Goal: Task Accomplishment & Management: Use online tool/utility

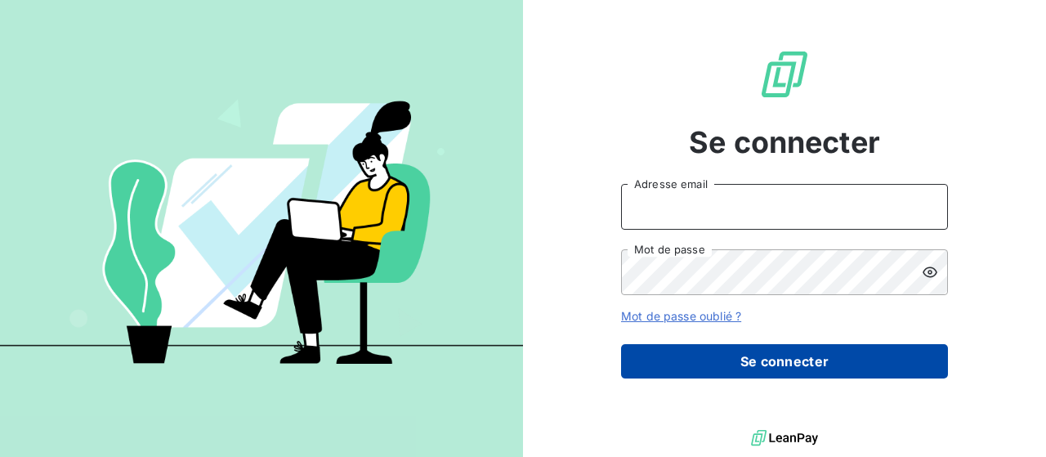
type input "[EMAIL_ADDRESS][DOMAIN_NAME]"
click at [768, 362] on button "Se connecter" at bounding box center [784, 361] width 327 height 34
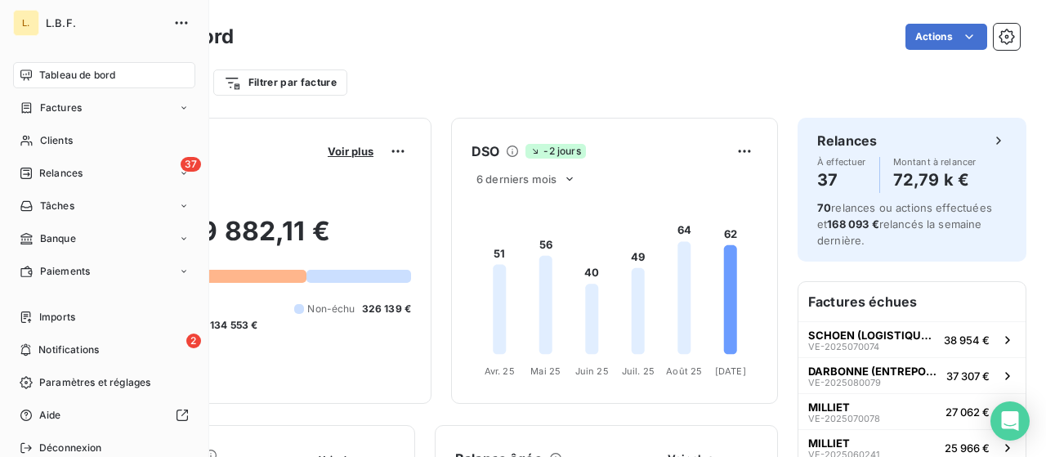
click at [47, 107] on span "Factures" at bounding box center [61, 107] width 42 height 15
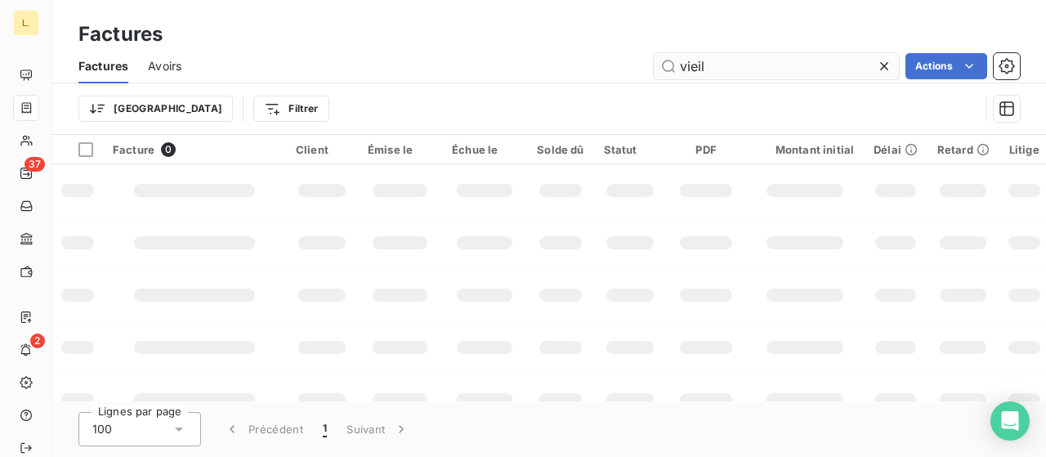
drag, startPoint x: 728, startPoint y: 69, endPoint x: 660, endPoint y: 70, distance: 67.8
click at [660, 70] on input "vieil" at bounding box center [776, 66] width 245 height 26
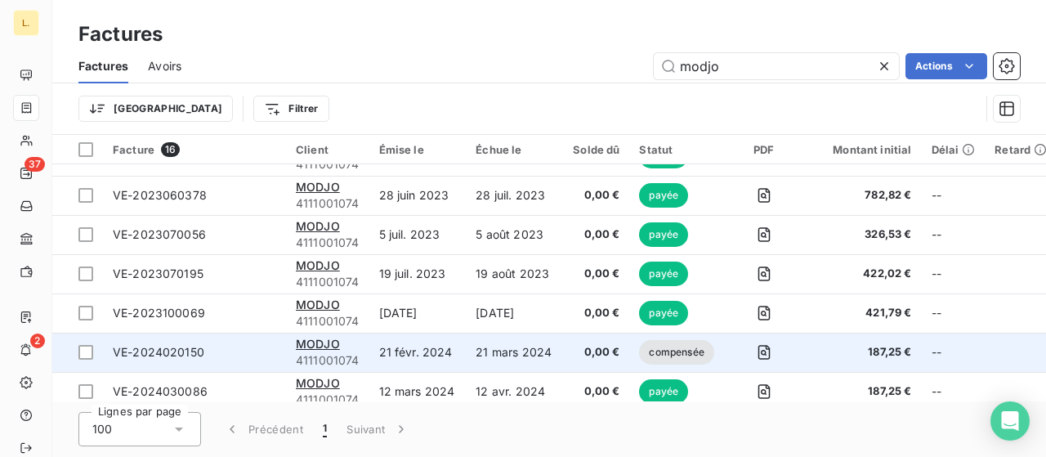
scroll to position [397, 0]
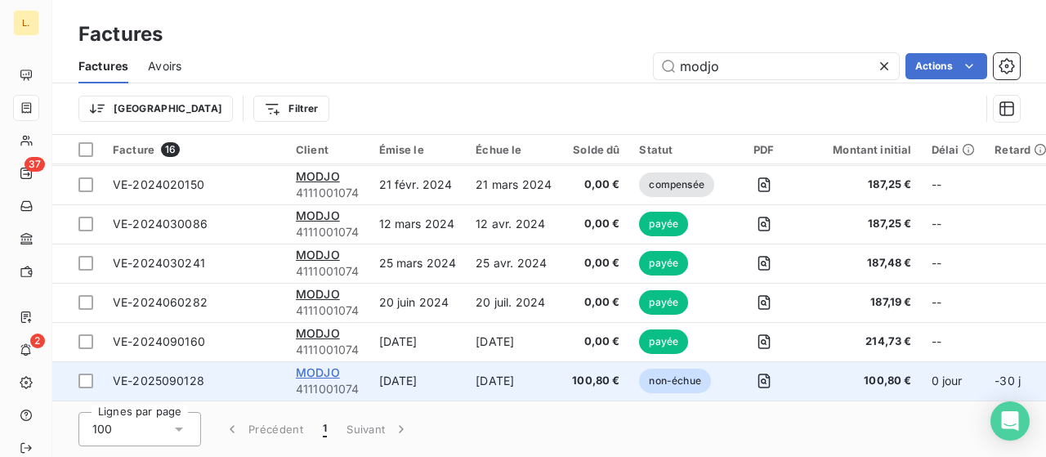
type input "modjo"
click at [331, 368] on span "MODJO" at bounding box center [318, 372] width 44 height 14
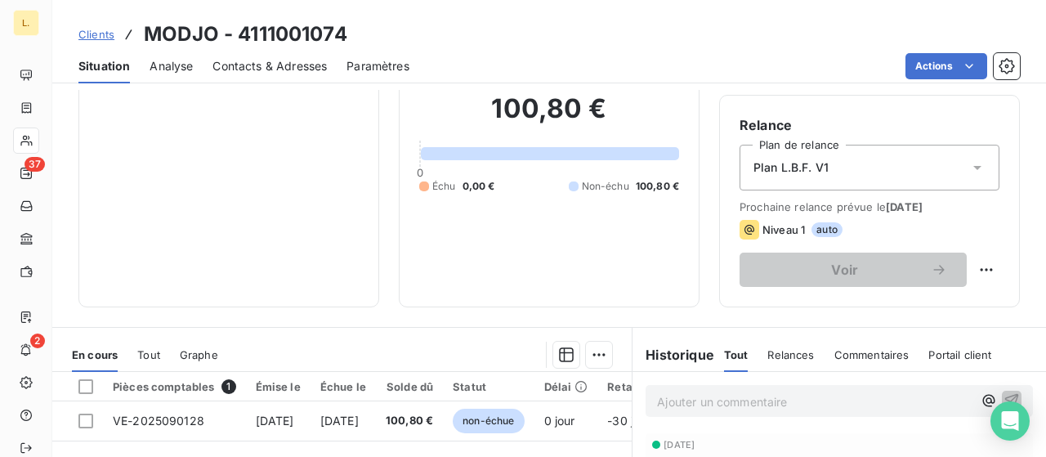
scroll to position [163, 0]
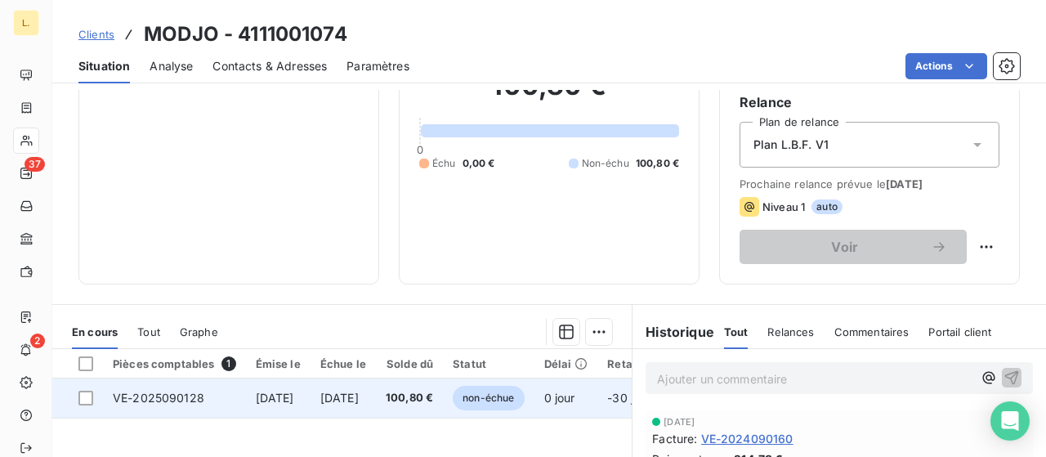
click at [160, 382] on td "VE-2025090128" at bounding box center [174, 397] width 143 height 39
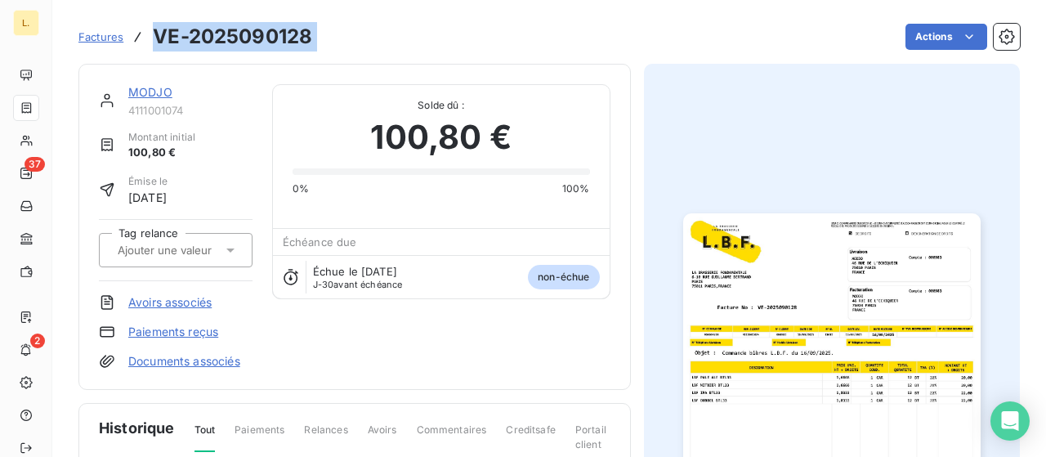
drag, startPoint x: 327, startPoint y: 48, endPoint x: 158, endPoint y: 41, distance: 168.4
click at [158, 41] on div "Factures VE-2025090128 Actions" at bounding box center [548, 37] width 941 height 34
copy section "VE-2025090128 Actions"
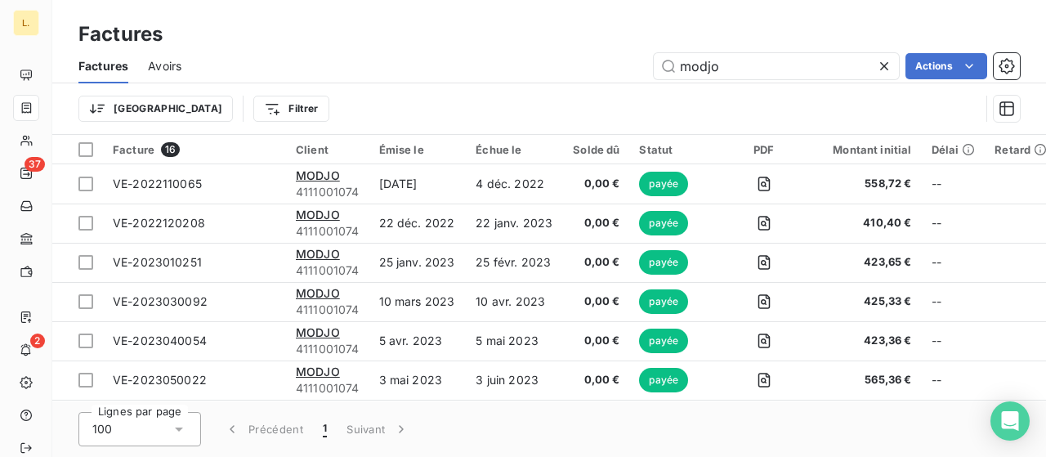
drag, startPoint x: 843, startPoint y: 60, endPoint x: 612, endPoint y: 50, distance: 231.4
click at [612, 50] on div "Factures Avoirs modjo Actions" at bounding box center [548, 66] width 993 height 34
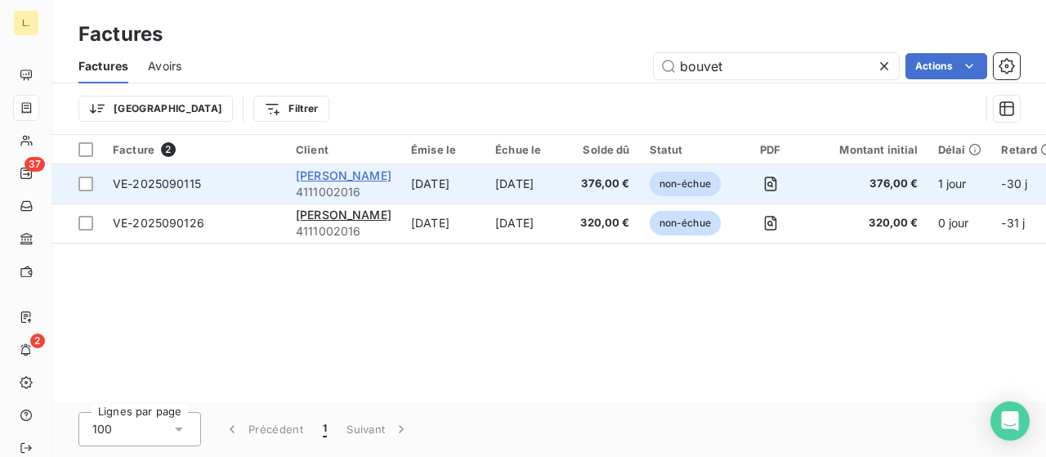
type input "bouvet"
click at [381, 179] on span "[PERSON_NAME]" at bounding box center [344, 175] width 96 height 14
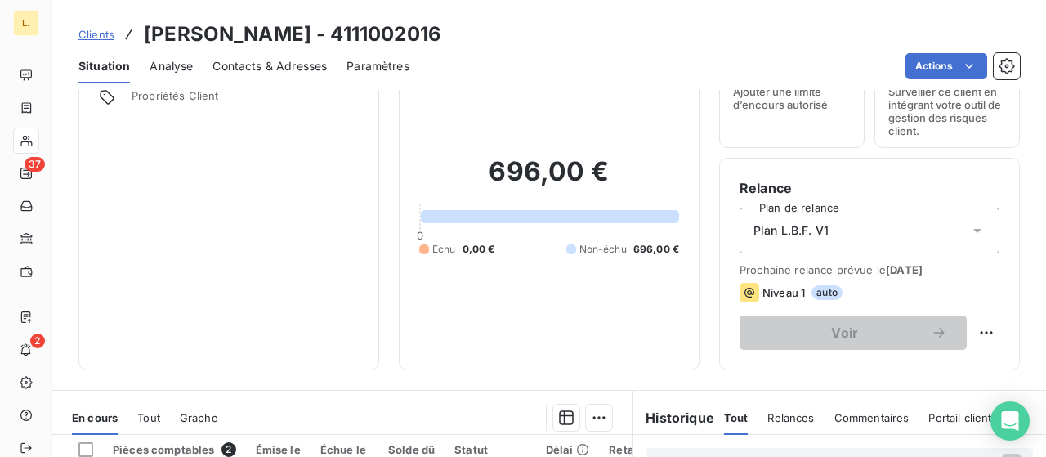
scroll to position [245, 0]
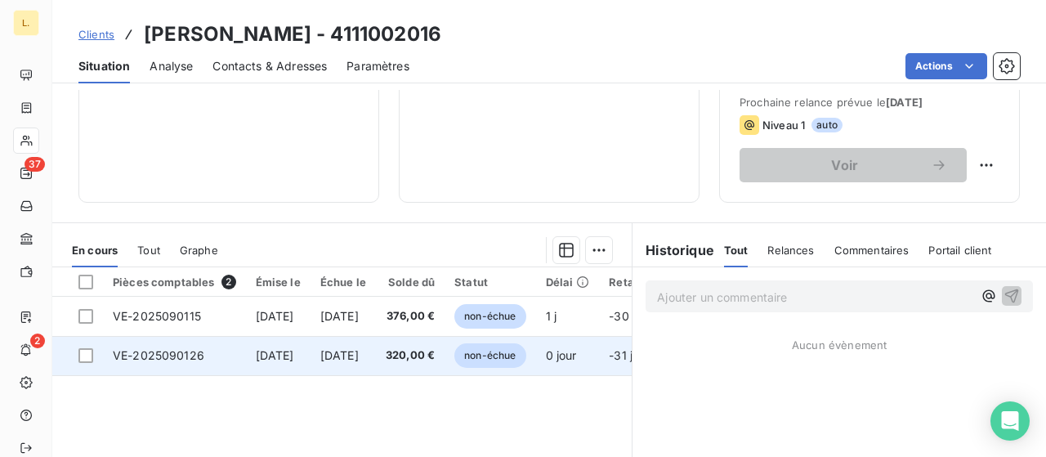
click at [176, 342] on td "VE-2025090126" at bounding box center [174, 355] width 143 height 39
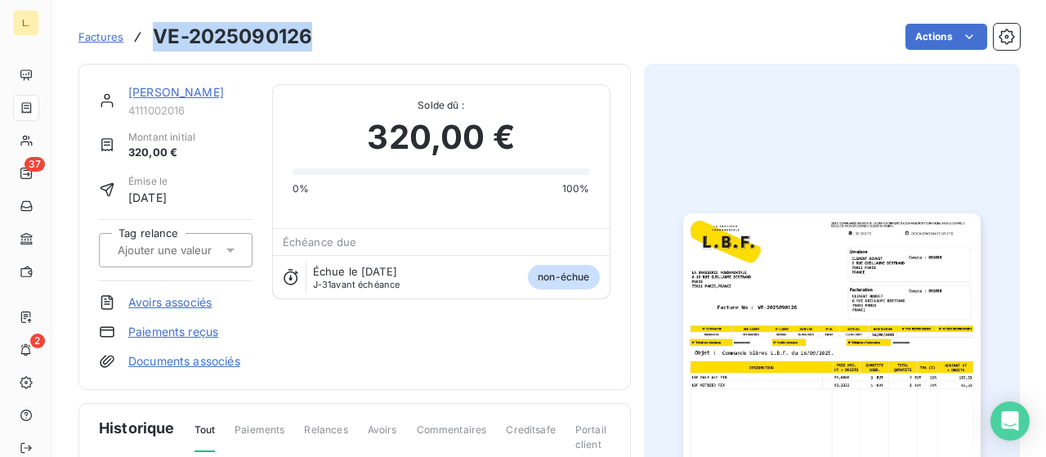
drag, startPoint x: 314, startPoint y: 32, endPoint x: 153, endPoint y: 50, distance: 161.9
click at [149, 48] on div "Factures VE-2025090126 Actions" at bounding box center [548, 37] width 941 height 34
copy h3 "VE-2025090126"
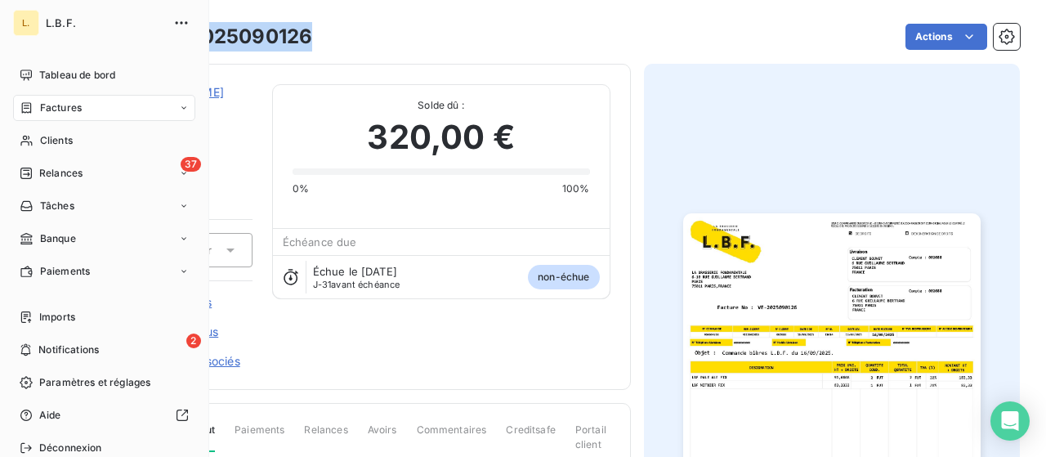
click at [60, 110] on span "Factures" at bounding box center [61, 107] width 42 height 15
click at [78, 108] on span "Factures" at bounding box center [61, 107] width 42 height 15
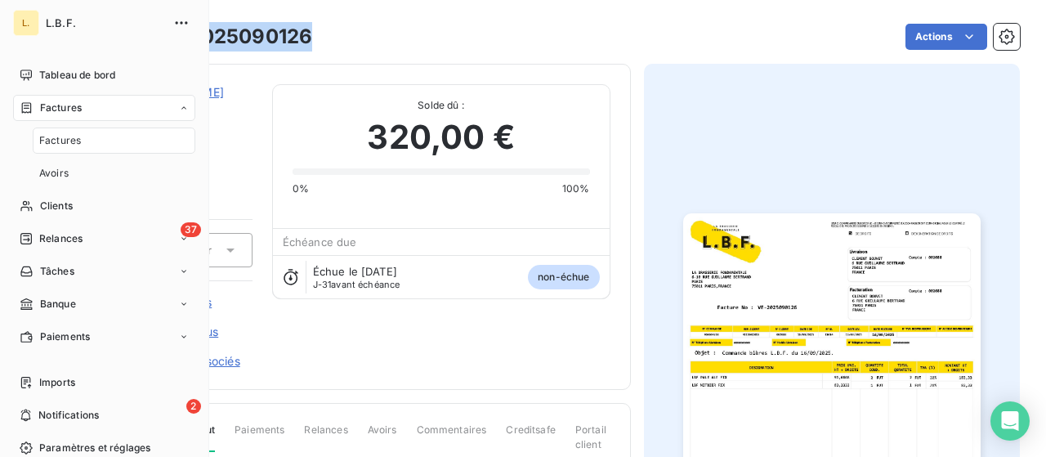
click at [84, 143] on div "Factures" at bounding box center [114, 140] width 163 height 26
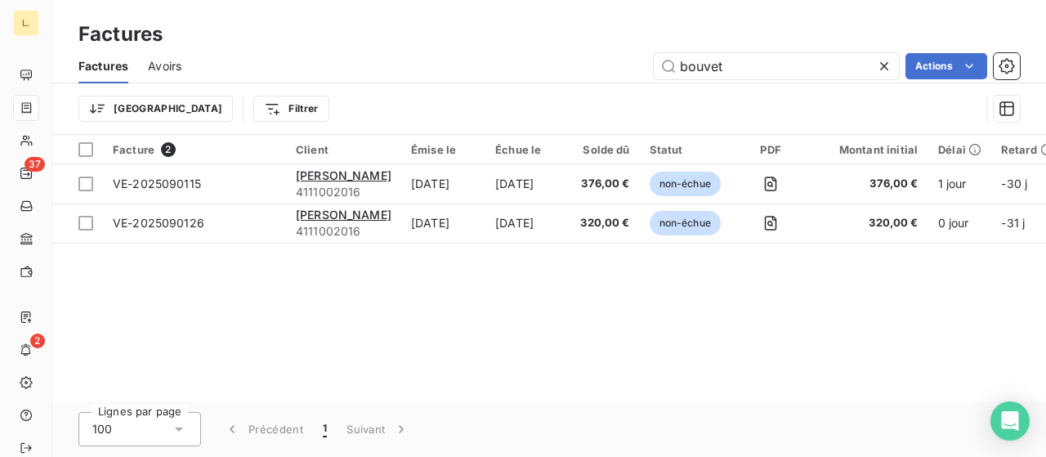
drag, startPoint x: 629, startPoint y: 65, endPoint x: 613, endPoint y: 63, distance: 15.6
click at [613, 63] on div "bouvet Actions" at bounding box center [610, 66] width 819 height 26
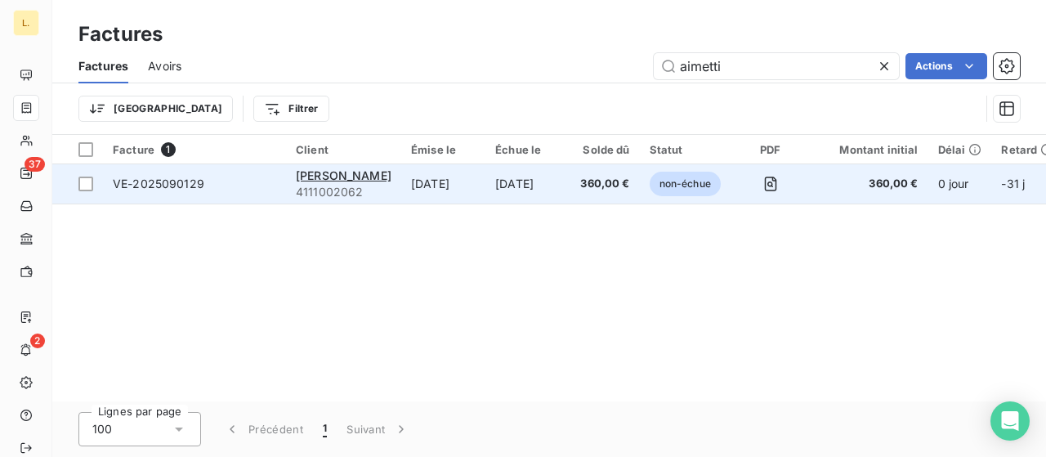
type input "aimetti"
click at [216, 177] on span "VE-2025090129" at bounding box center [194, 184] width 163 height 16
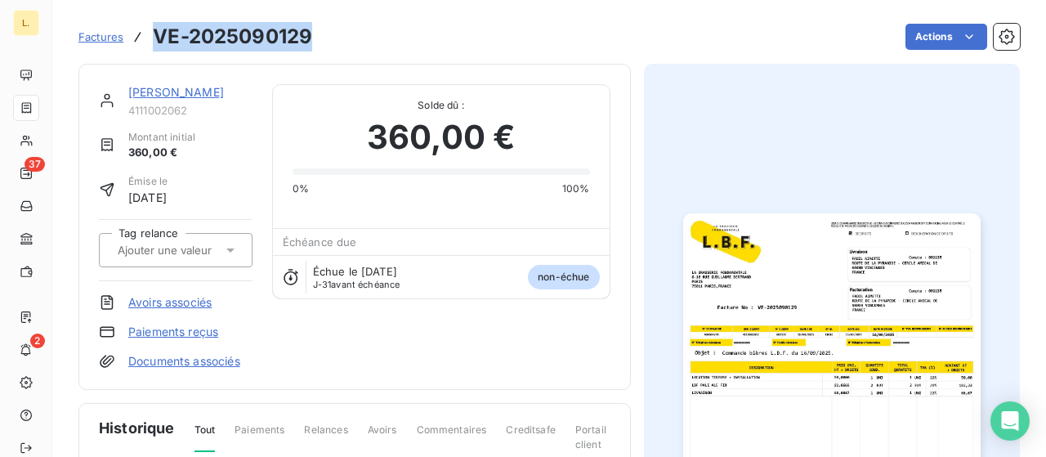
drag, startPoint x: 317, startPoint y: 47, endPoint x: 158, endPoint y: 46, distance: 158.5
click at [158, 46] on div "Factures VE-2025090129 Actions" at bounding box center [548, 37] width 941 height 34
copy h3 "VE-2025090129"
click at [778, 256] on img "button" at bounding box center [831, 423] width 297 height 420
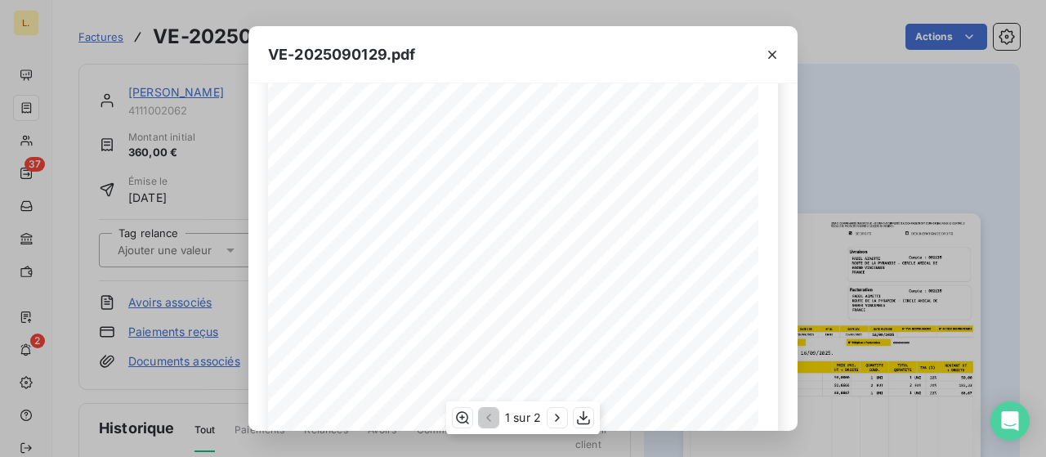
scroll to position [245, 0]
click at [860, 127] on div "VE-2025090129.pdf LA BRASSERIE FONDAMENTALE [STREET_ADDRESS][PERSON_NAME] VE-20…" at bounding box center [523, 228] width 1046 height 457
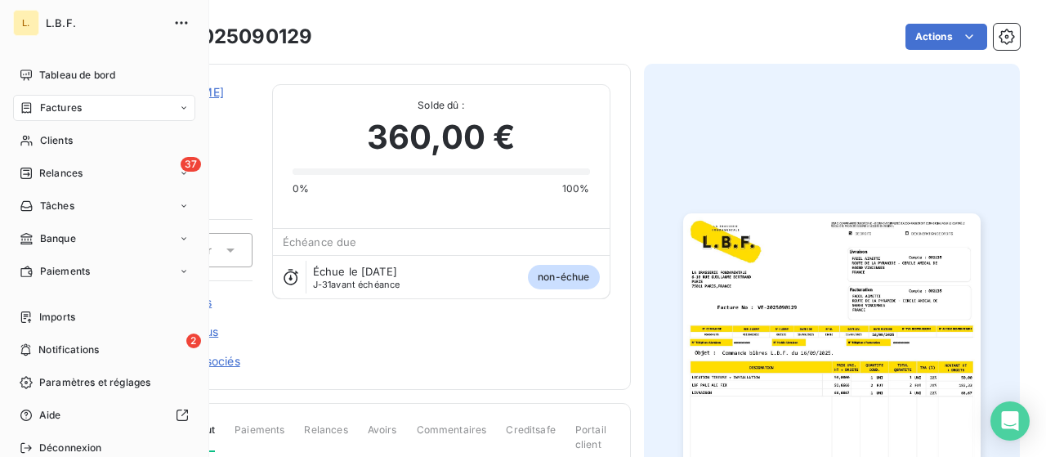
click at [62, 112] on span "Factures" at bounding box center [61, 107] width 42 height 15
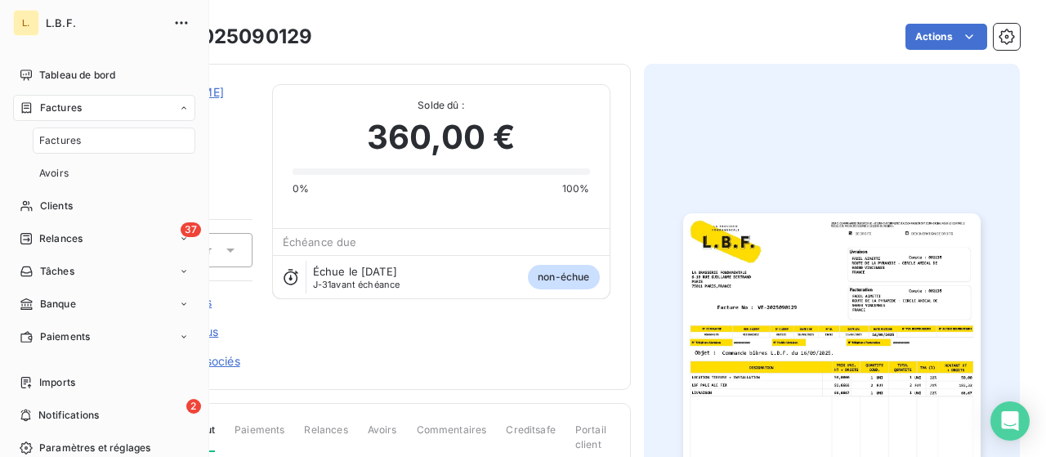
click at [87, 142] on div "Factures" at bounding box center [114, 140] width 163 height 26
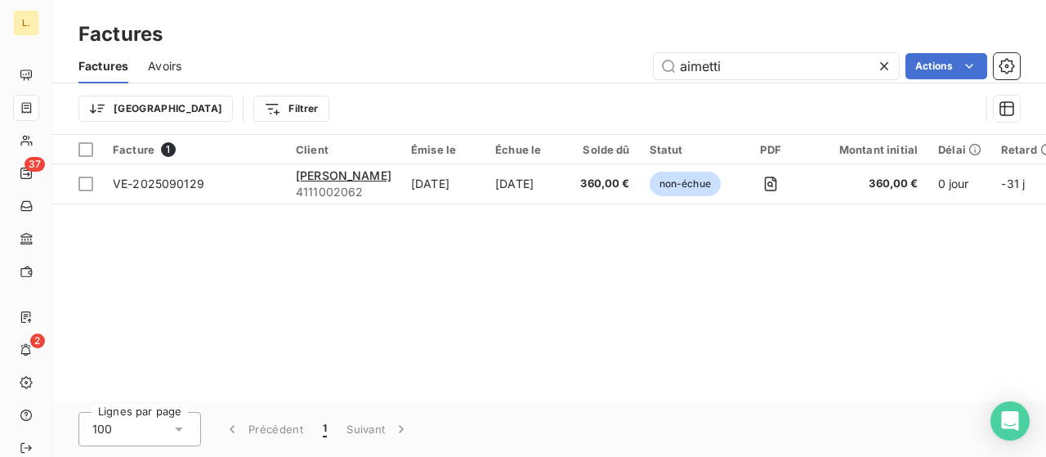
drag, startPoint x: 752, startPoint y: 67, endPoint x: 632, endPoint y: 74, distance: 119.5
click at [636, 69] on div "aimetti Actions" at bounding box center [610, 66] width 819 height 26
type input "ripailles"
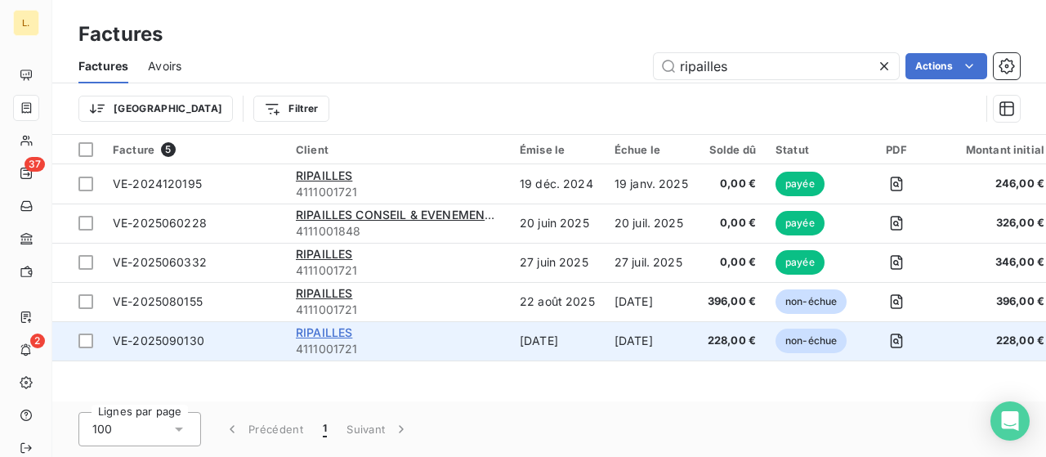
click at [317, 333] on span "RIPAILLES" at bounding box center [324, 332] width 56 height 14
click at [325, 341] on span "4111001721" at bounding box center [398, 349] width 204 height 16
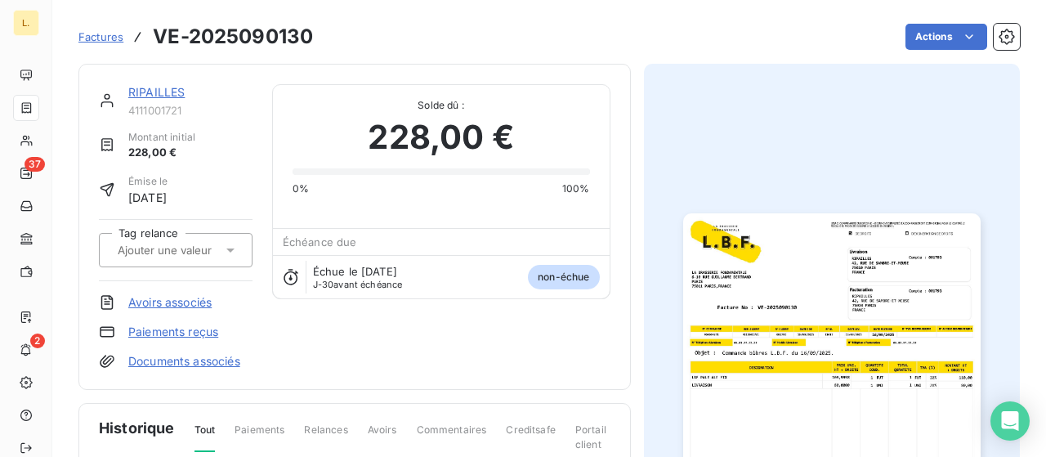
click at [738, 292] on img "button" at bounding box center [831, 423] width 297 height 420
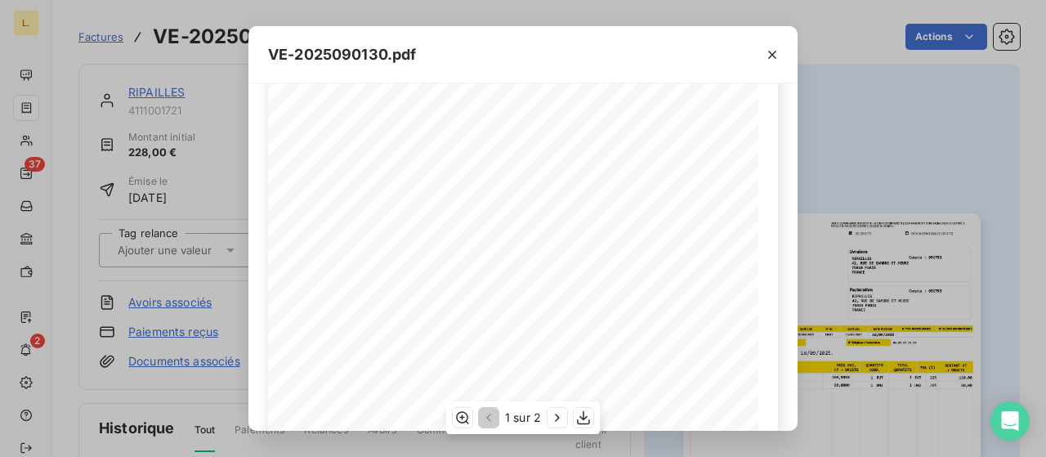
scroll to position [384, 0]
click at [851, 148] on div "VE-2025090130.pdf LA BRASSERIE FONDAMENTALE [STREET_ADDRESS][PERSON_NAME] VE-20…" at bounding box center [523, 228] width 1046 height 457
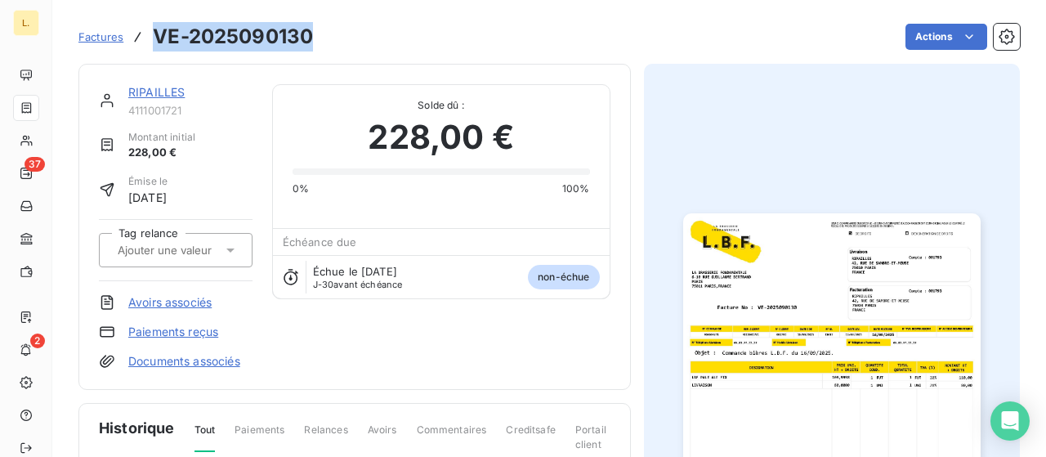
drag, startPoint x: 309, startPoint y: 39, endPoint x: 158, endPoint y: 40, distance: 150.3
click at [157, 39] on h3 "VE-2025090130" at bounding box center [233, 36] width 160 height 29
copy h3 "VE-2025090130"
click at [830, 298] on img "button" at bounding box center [831, 423] width 297 height 420
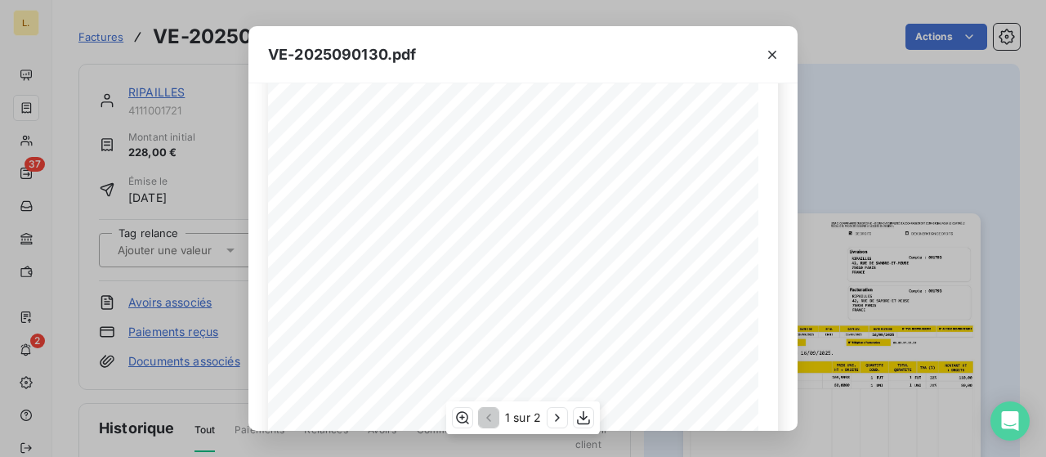
scroll to position [245, 0]
drag, startPoint x: 887, startPoint y: 127, endPoint x: 658, endPoint y: 3, distance: 260.6
click at [886, 127] on div "VE-2025090130.pdf LA BRASSERIE FONDAMENTALE [STREET_ADDRESS][PERSON_NAME] VE-20…" at bounding box center [523, 228] width 1046 height 457
